Goal: Find specific page/section: Find specific page/section

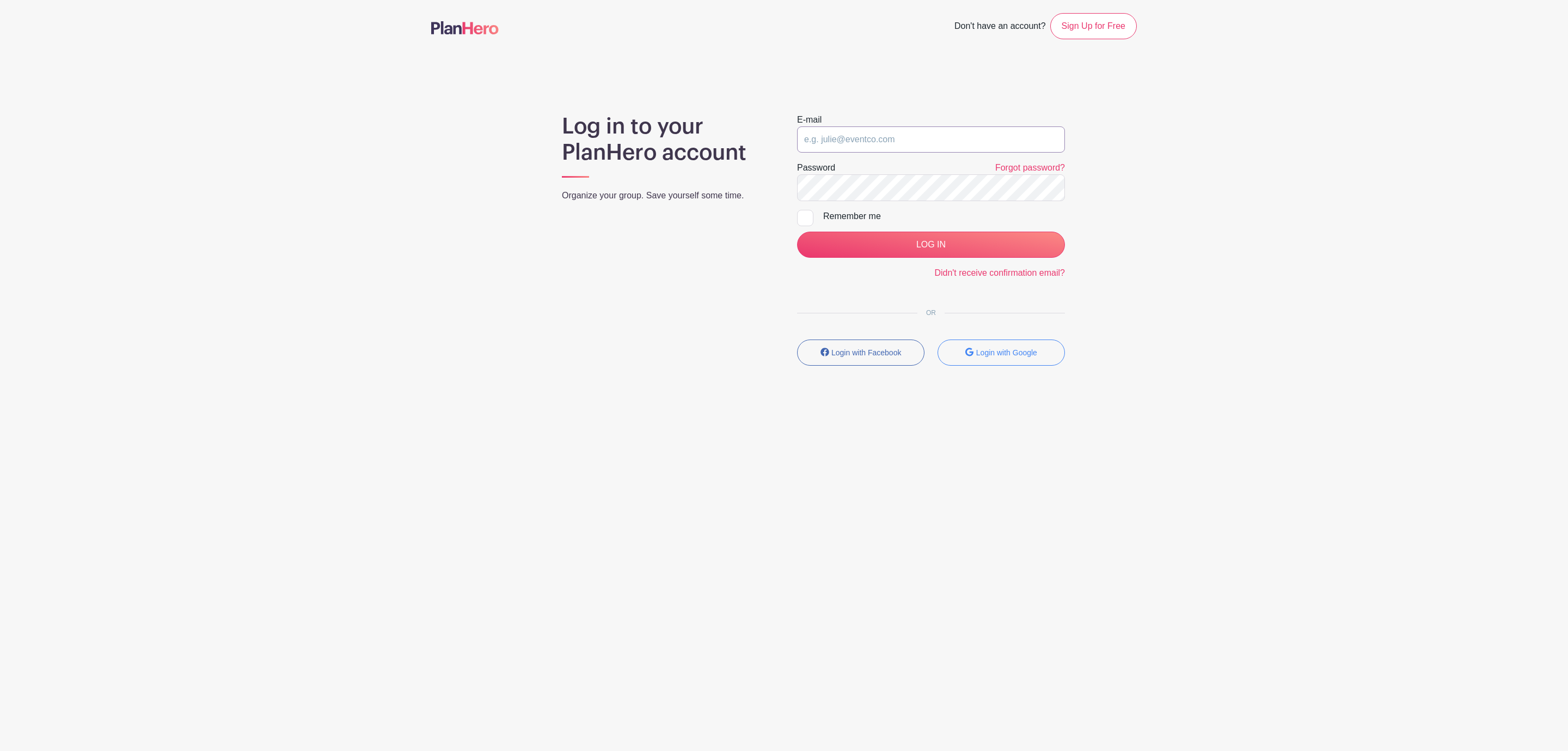
click at [908, 138] on input "email" at bounding box center [931, 140] width 268 height 26
type input "[EMAIL_ADDRESS][DOMAIN_NAME]"
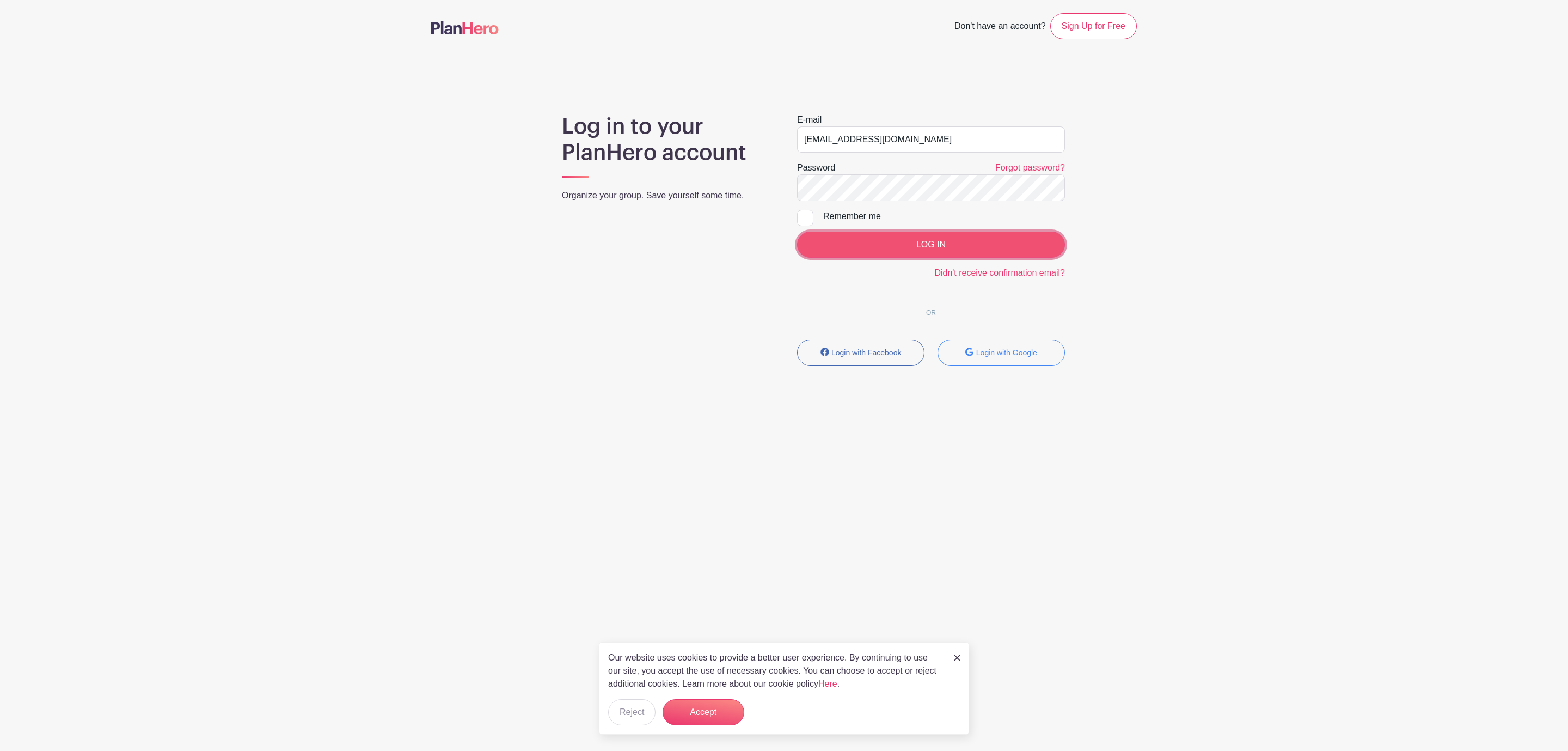
click at [913, 233] on input "LOG IN" at bounding box center [931, 245] width 268 height 26
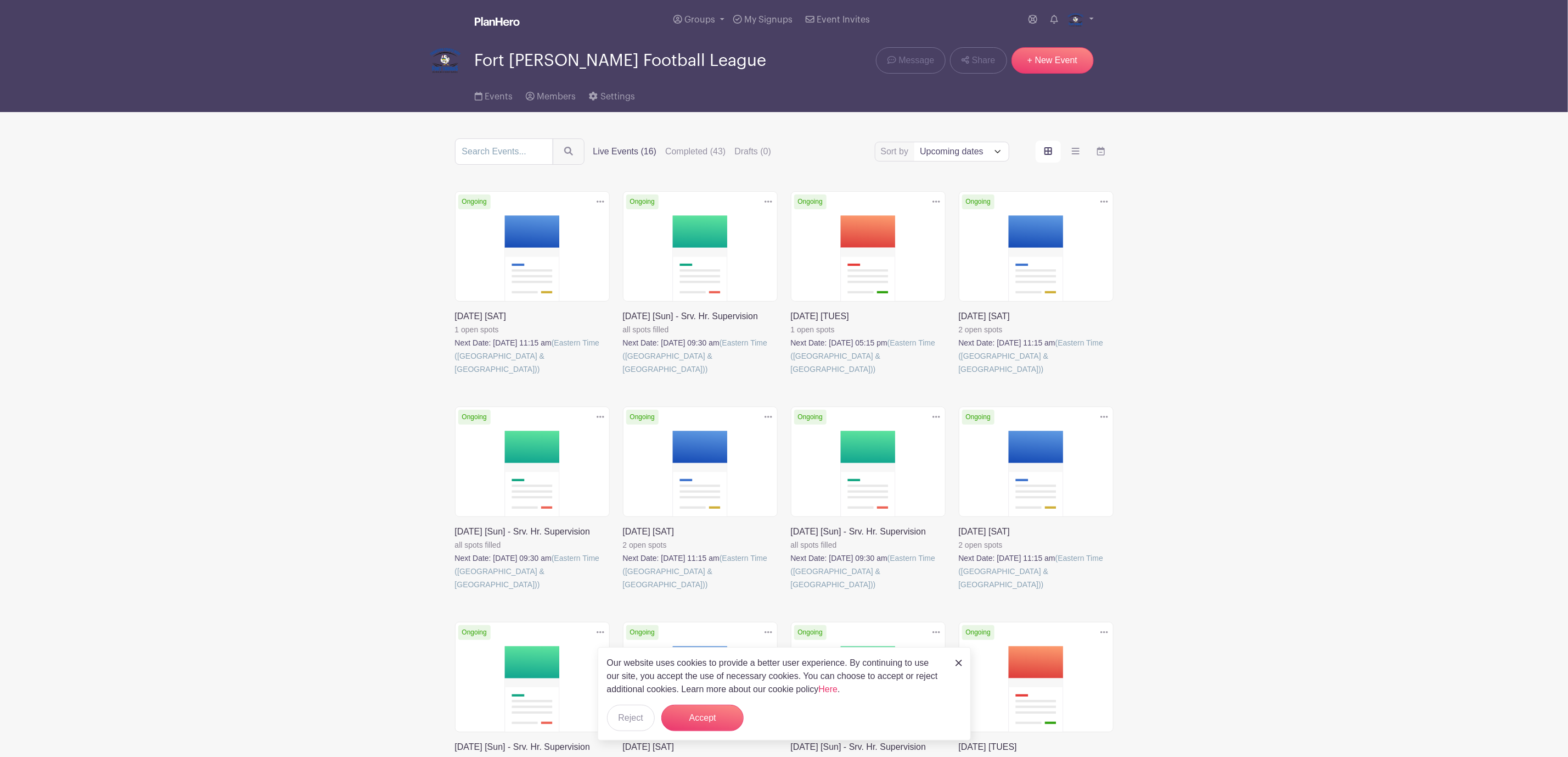
click at [455, 376] on link at bounding box center [455, 376] width 0 height 0
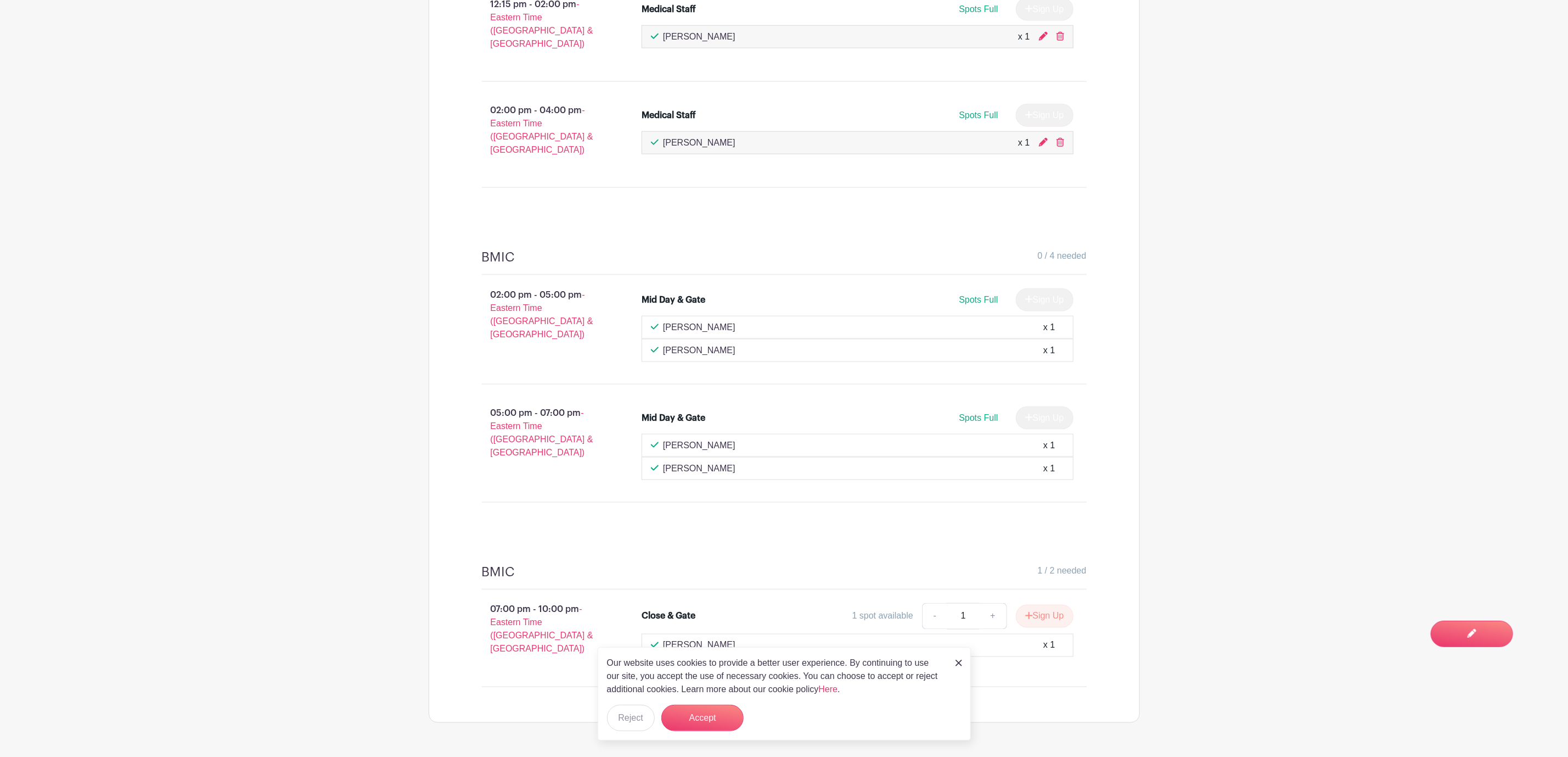
scroll to position [990, 0]
click at [955, 660] on img at bounding box center [959, 663] width 7 height 7
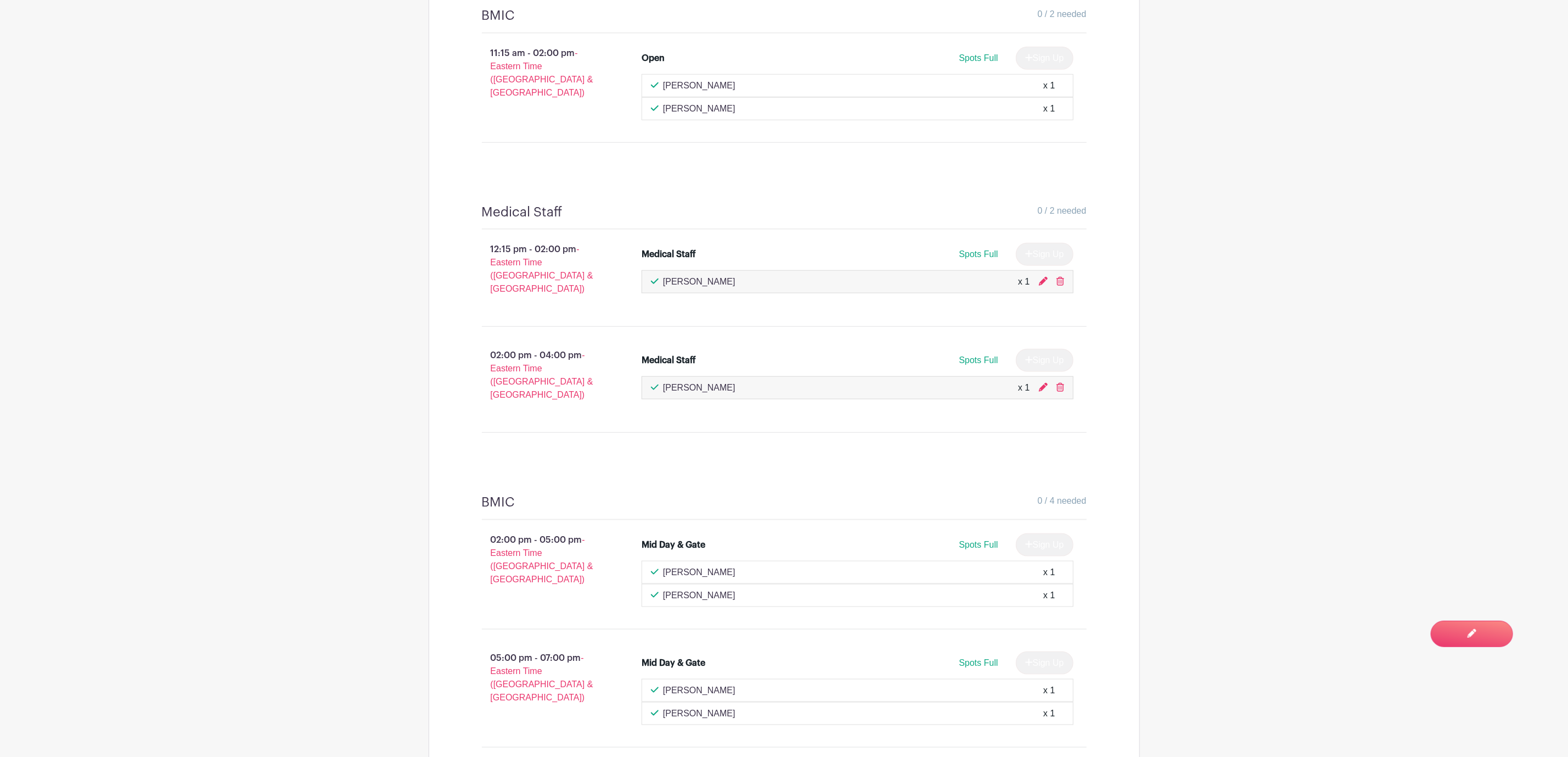
scroll to position [414, 0]
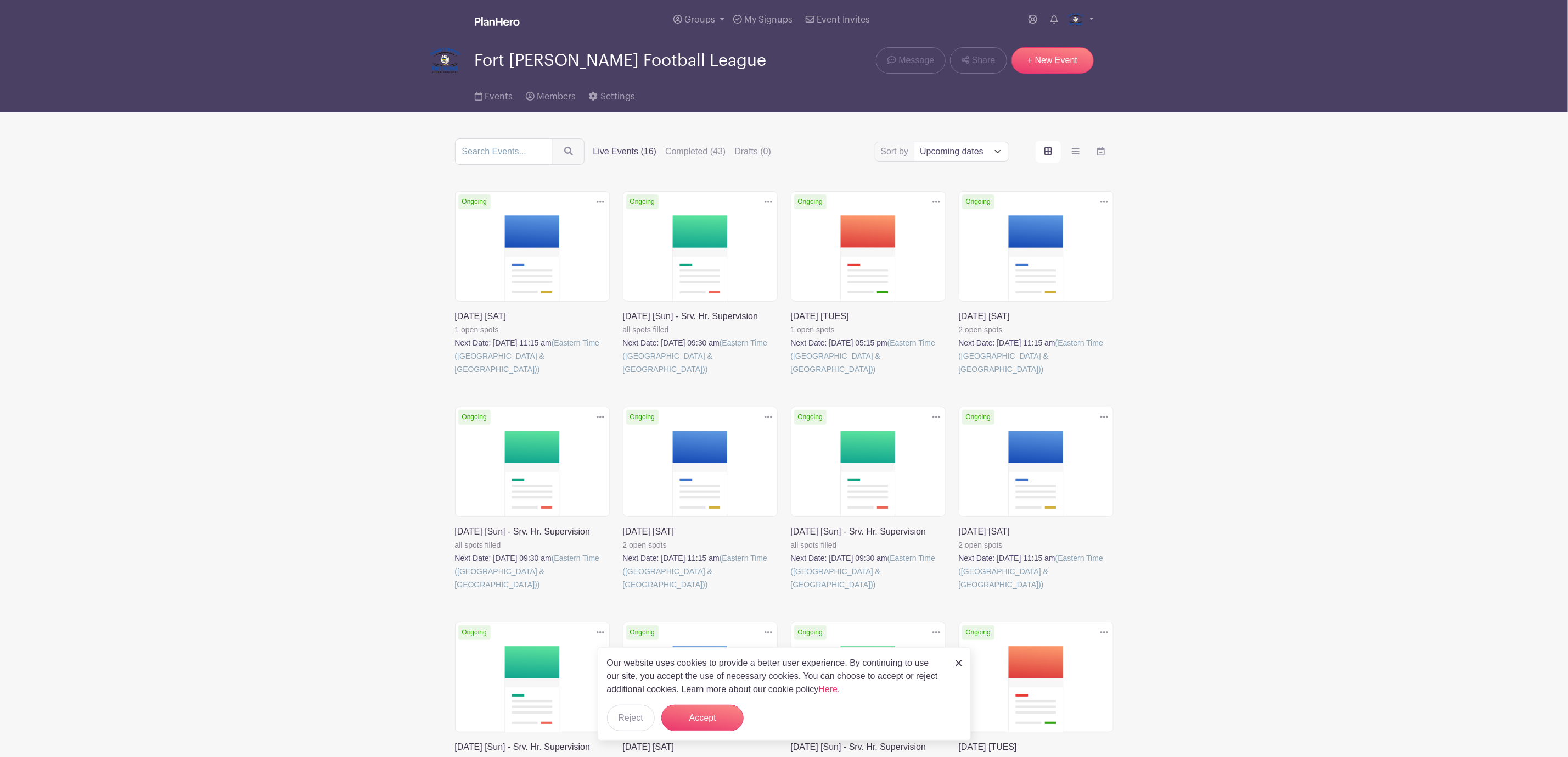
click at [623, 376] on link at bounding box center [623, 376] width 0 height 0
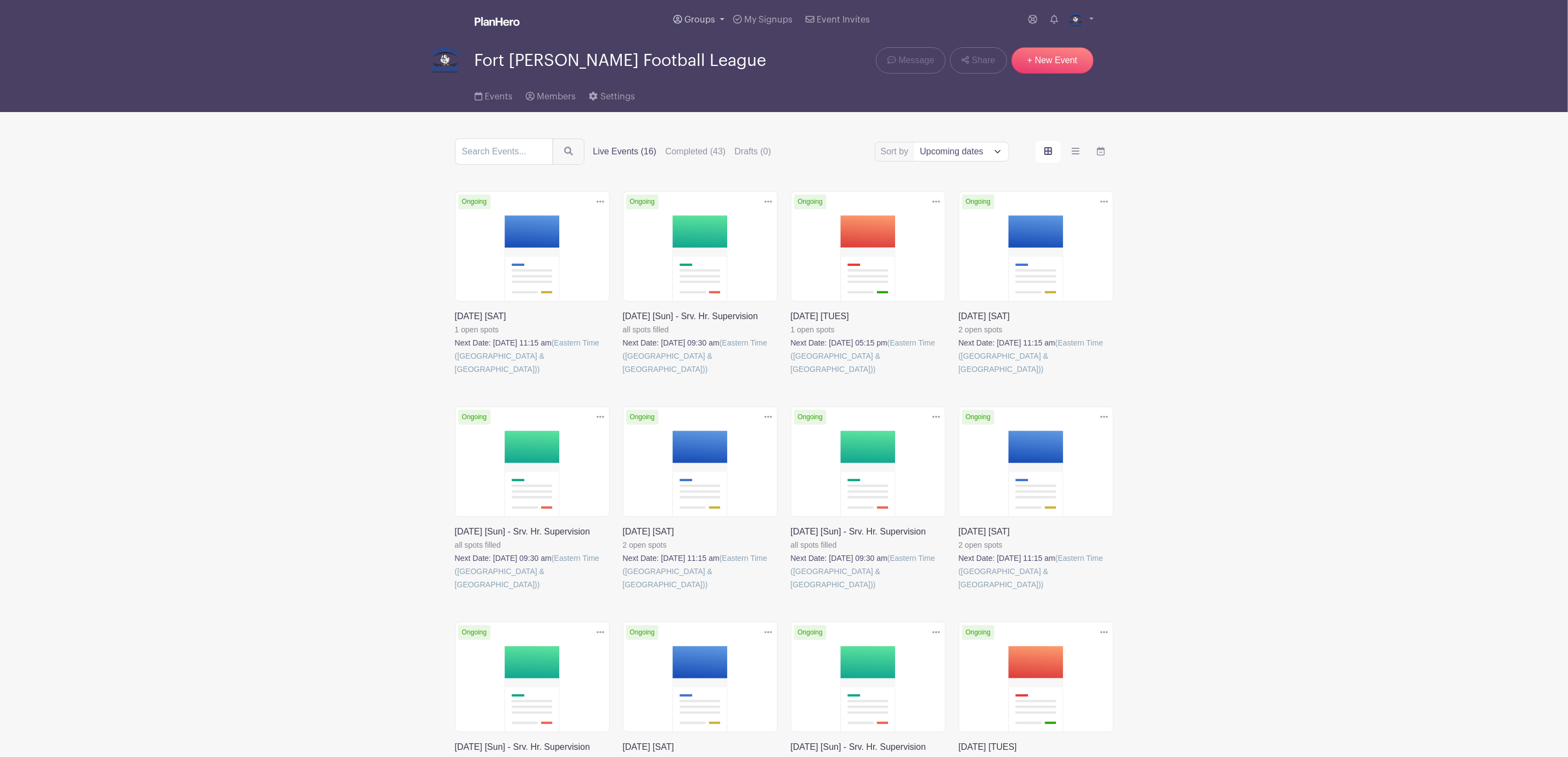
click at [694, 24] on link "Groups" at bounding box center [699, 20] width 60 height 40
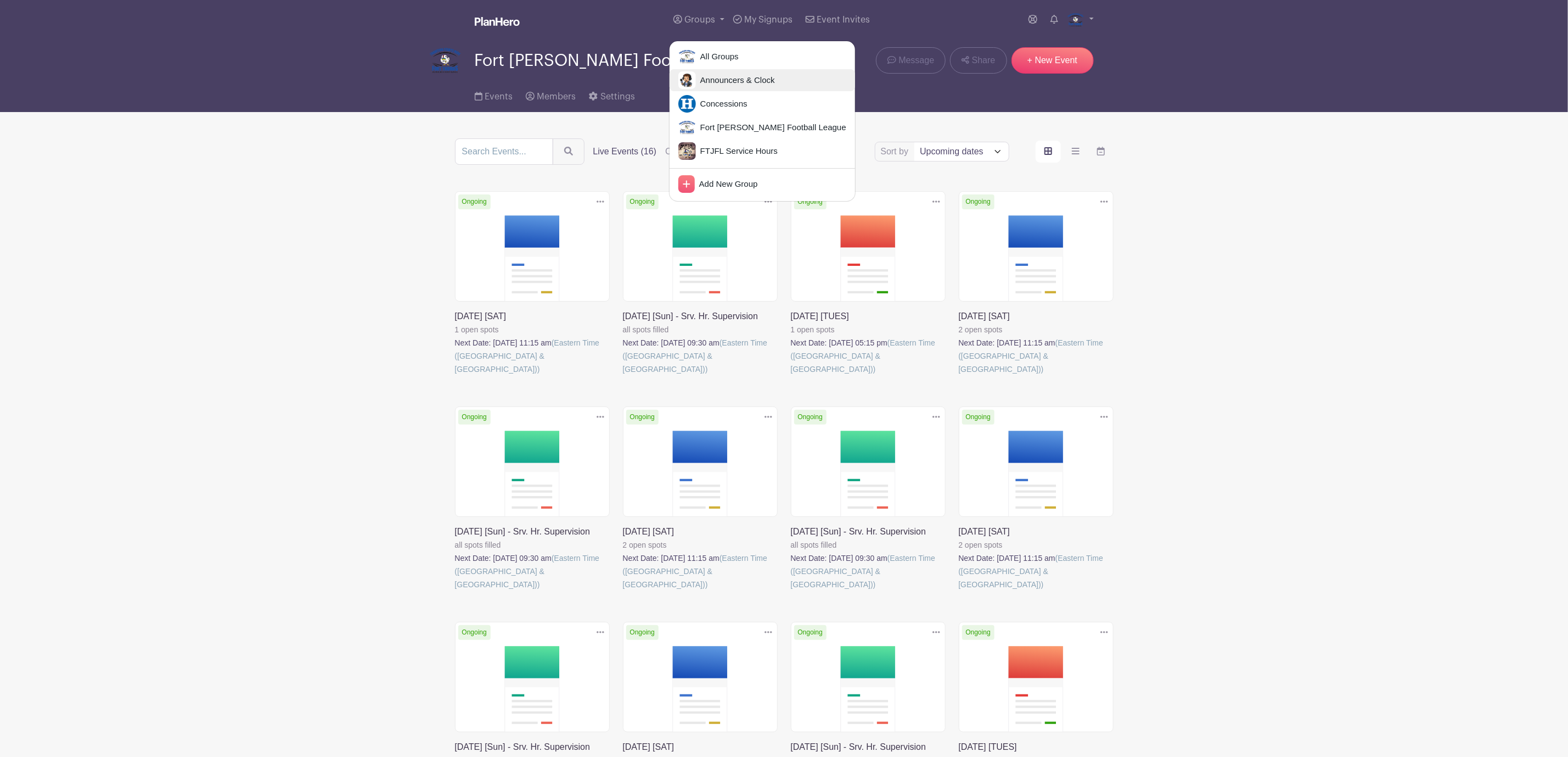
click at [722, 79] on span "Announcers & Clock" at bounding box center [735, 80] width 79 height 13
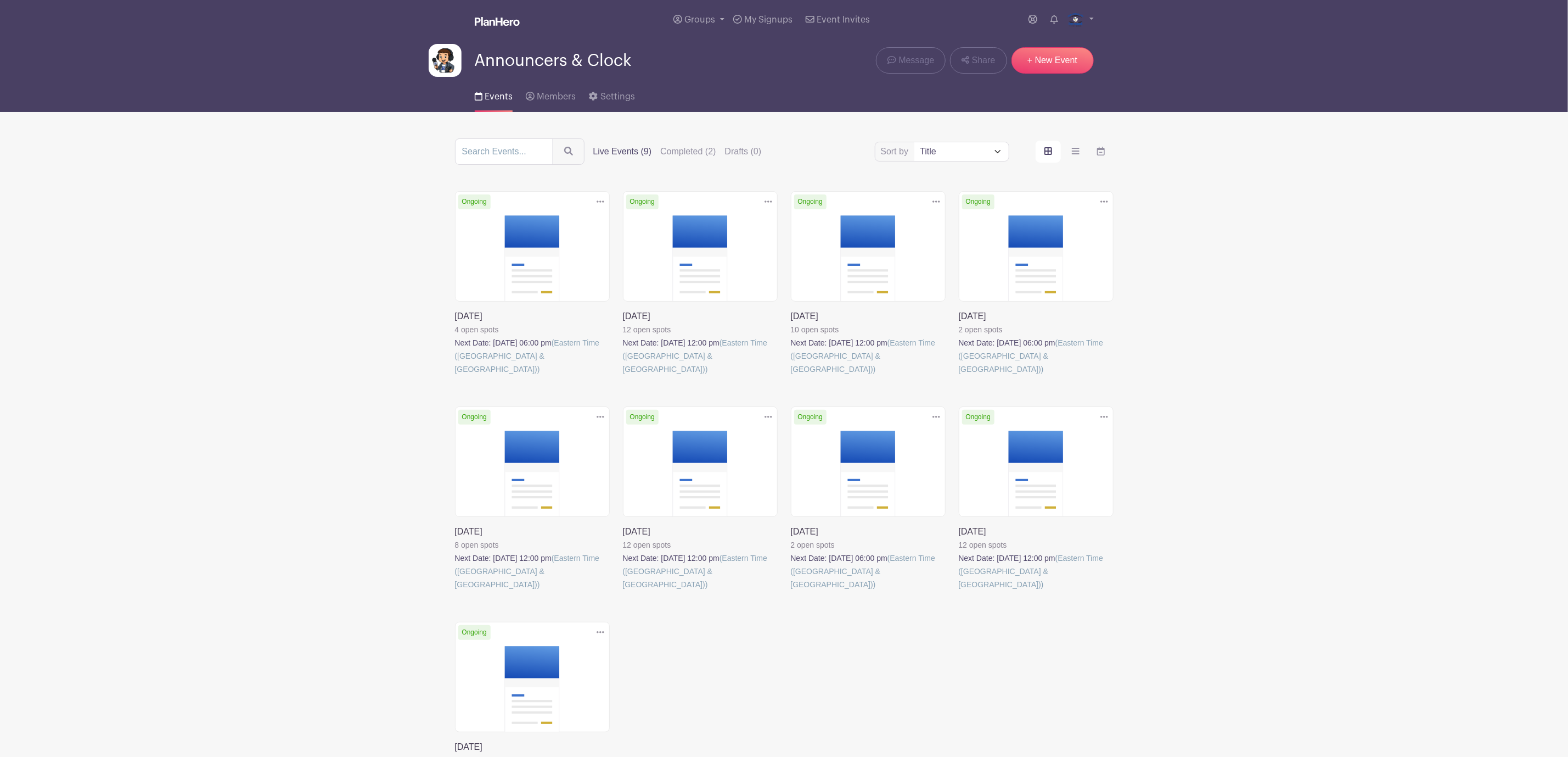
click at [623, 591] on link at bounding box center [623, 591] width 0 height 0
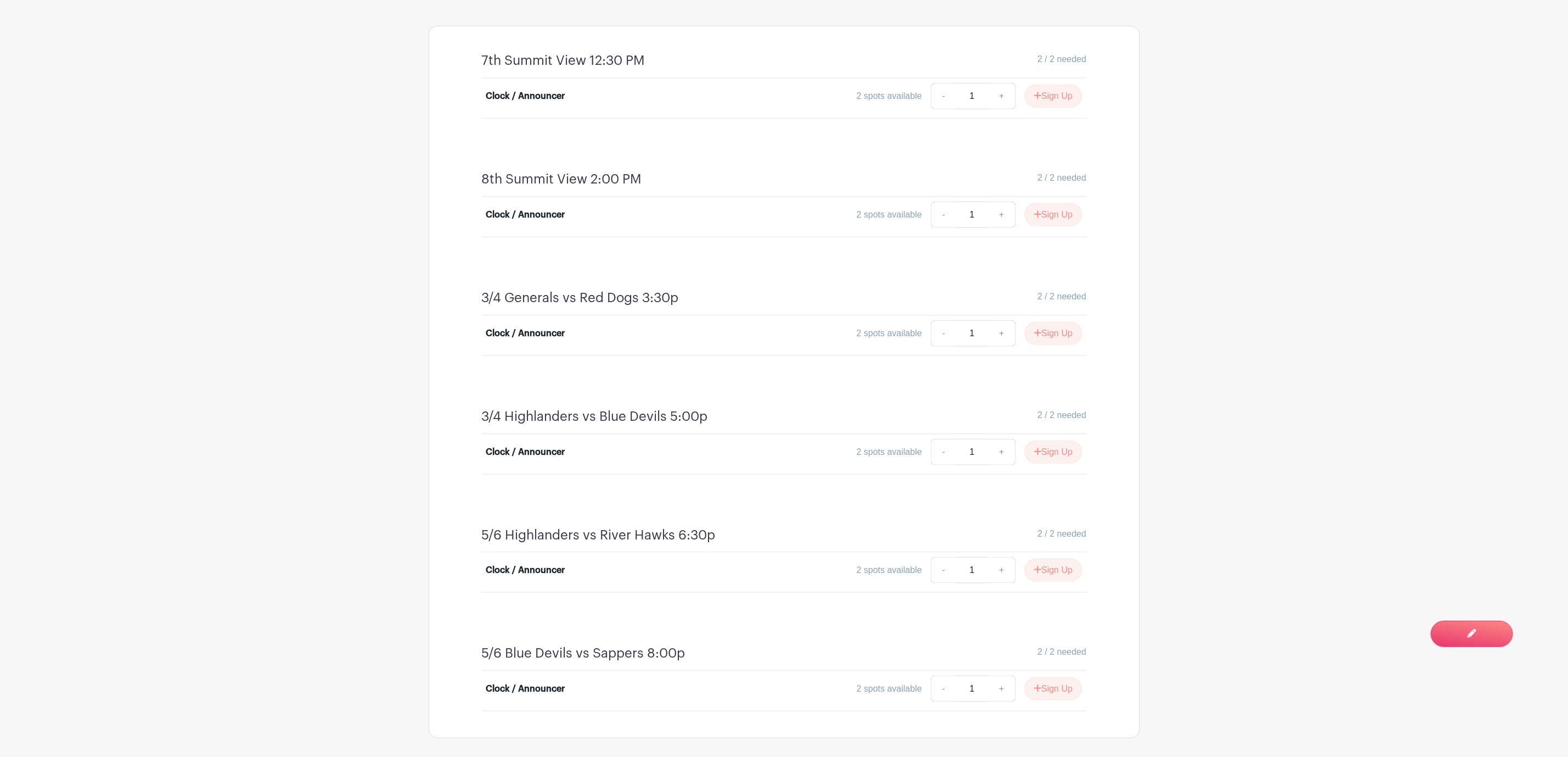
scroll to position [659, 0]
